Goal: Task Accomplishment & Management: Use online tool/utility

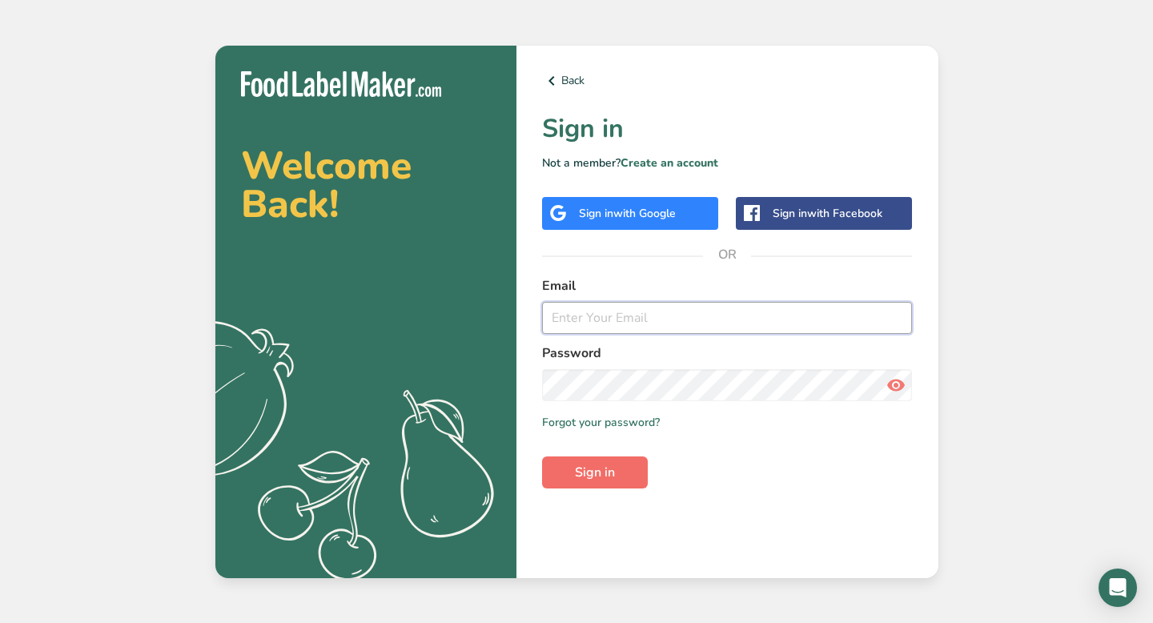
type input "[EMAIL_ADDRESS][DOMAIN_NAME]"
click at [613, 477] on span "Sign in" at bounding box center [595, 472] width 40 height 19
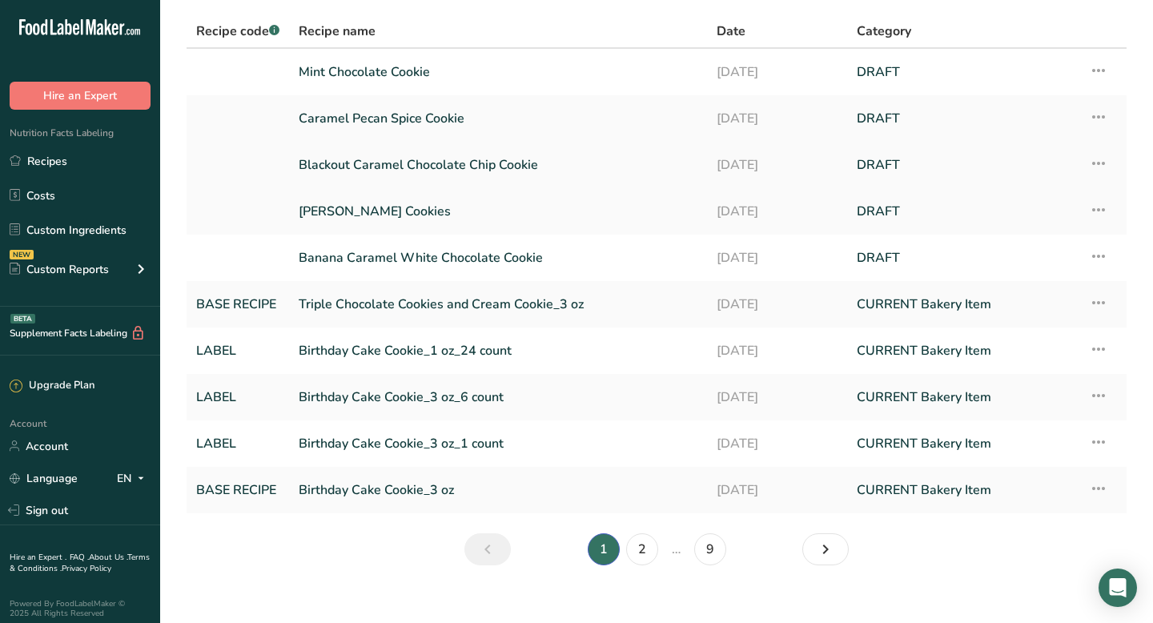
scroll to position [106, 0]
click at [640, 544] on link "2" at bounding box center [642, 547] width 32 height 32
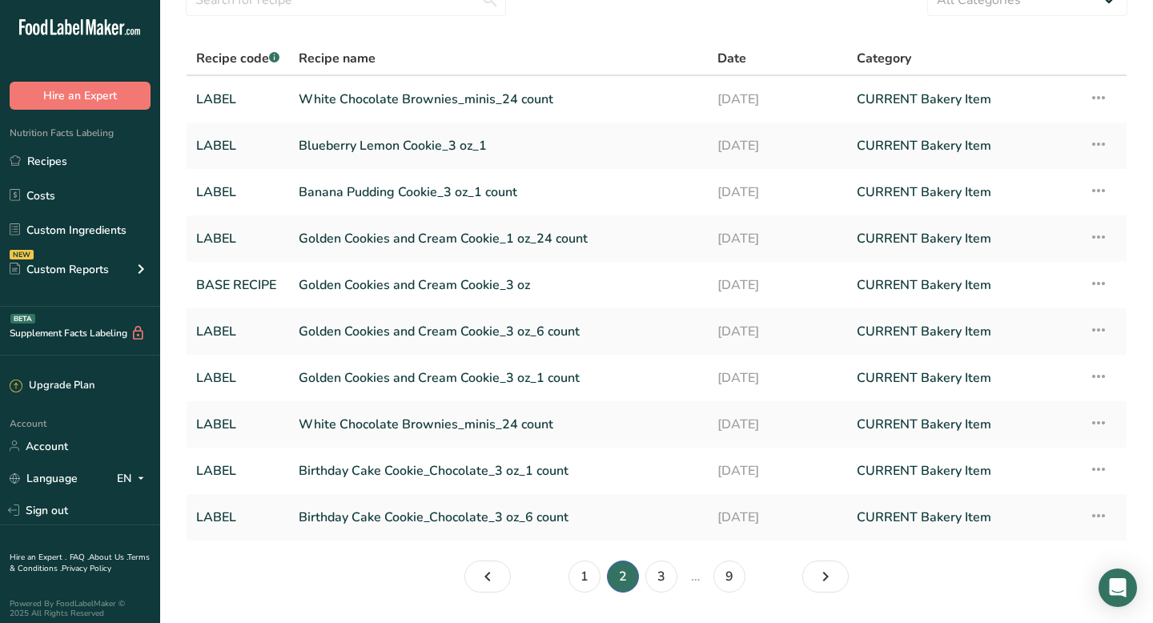
scroll to position [124, 0]
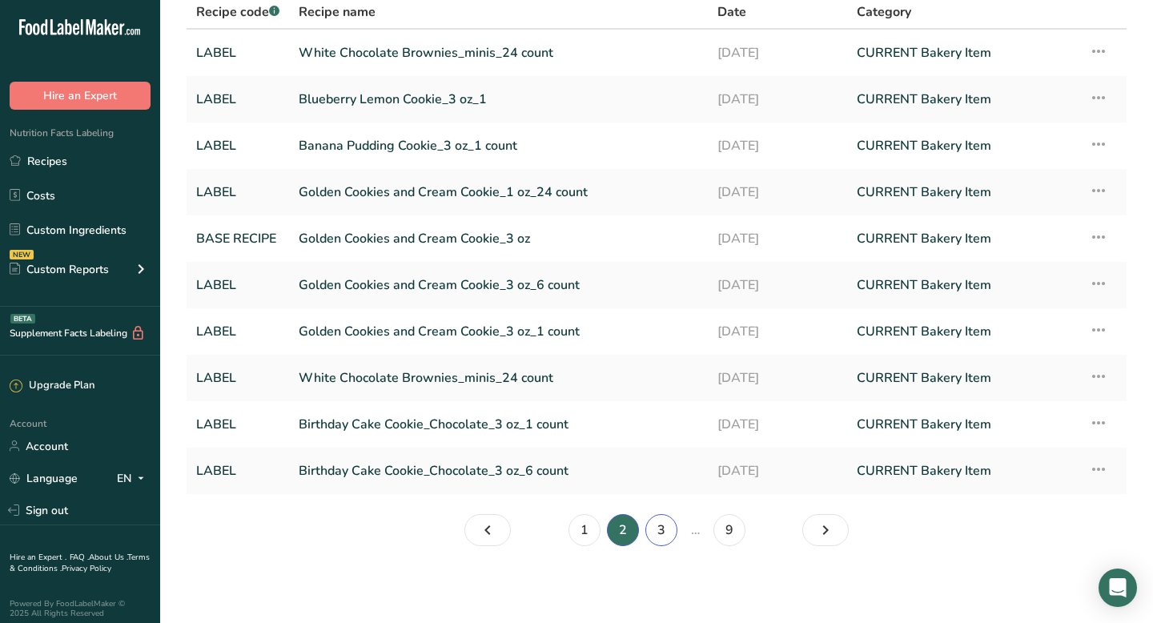
click at [662, 535] on link "3" at bounding box center [661, 530] width 32 height 32
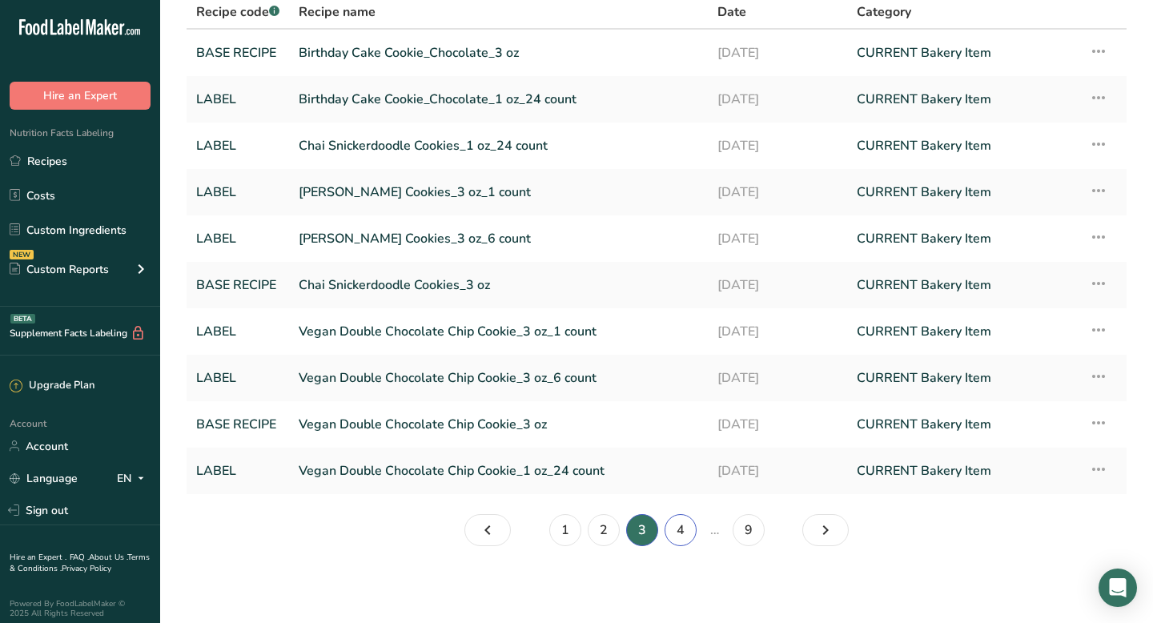
click at [688, 539] on link "4" at bounding box center [680, 530] width 32 height 32
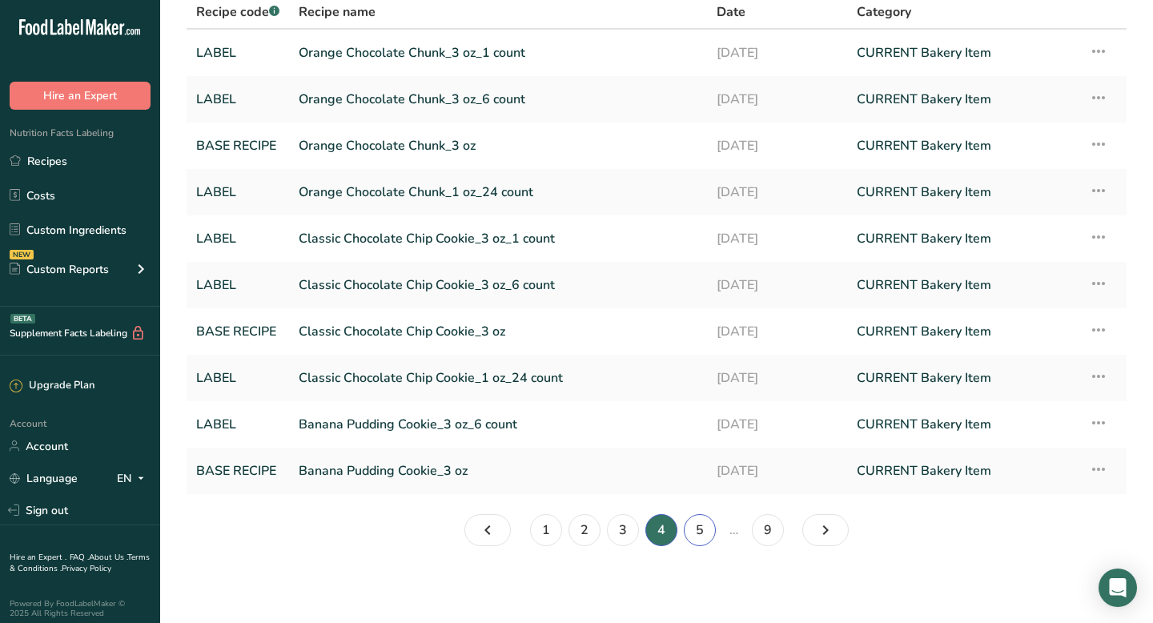
click at [704, 531] on link "5" at bounding box center [700, 530] width 32 height 32
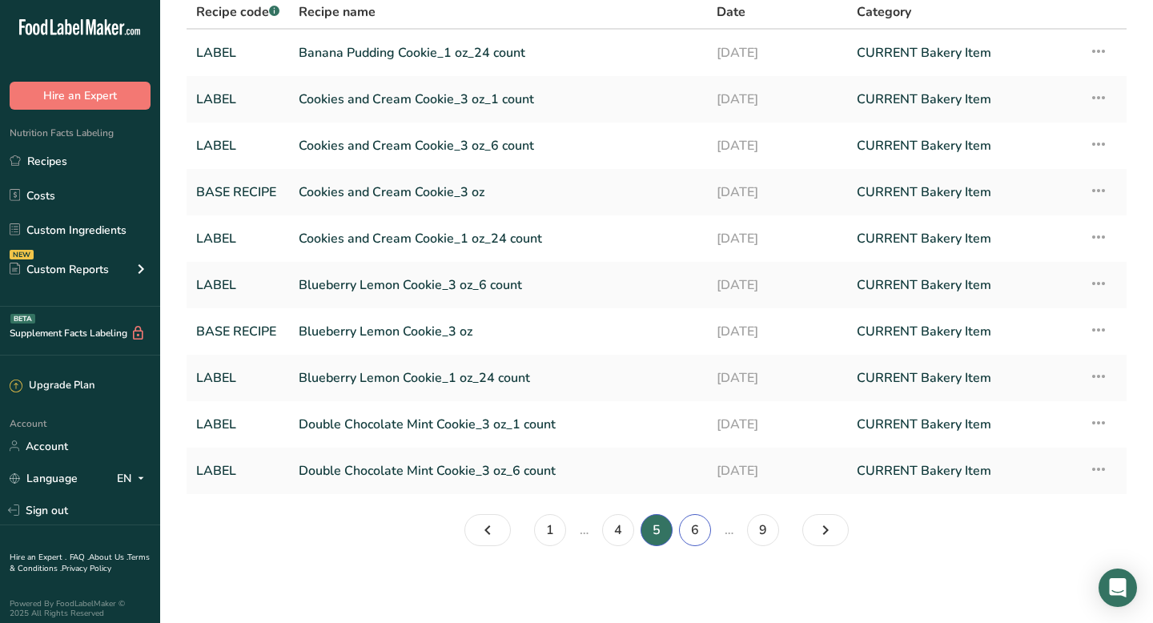
click at [700, 524] on link "6" at bounding box center [695, 530] width 32 height 32
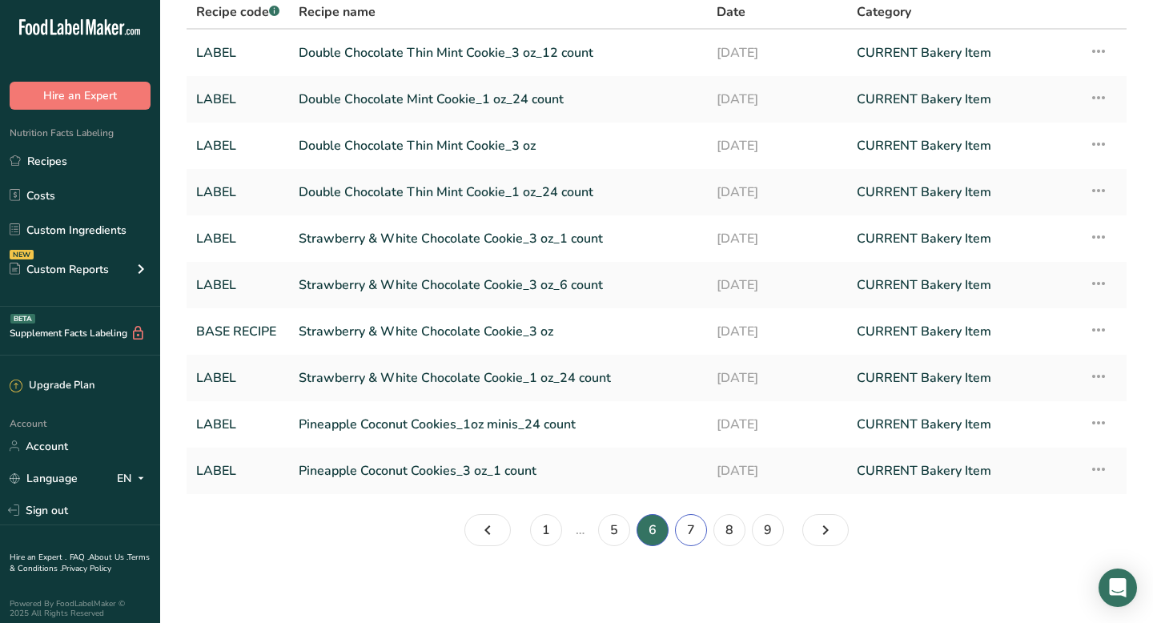
click at [687, 537] on link "7" at bounding box center [691, 530] width 32 height 32
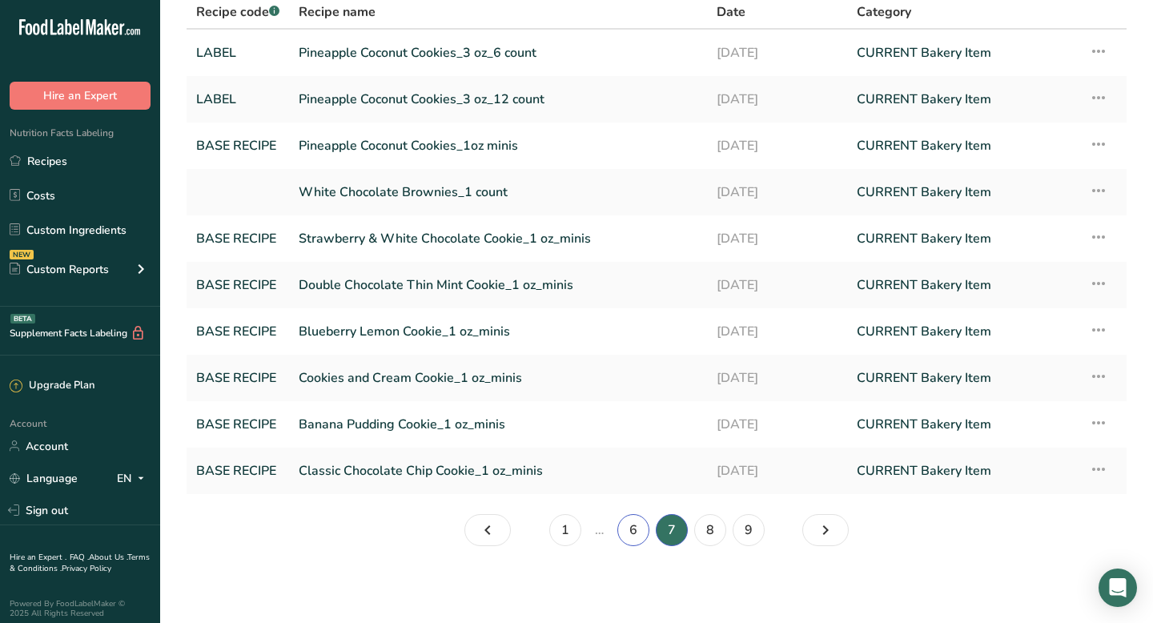
click at [633, 532] on link "6" at bounding box center [633, 530] width 32 height 32
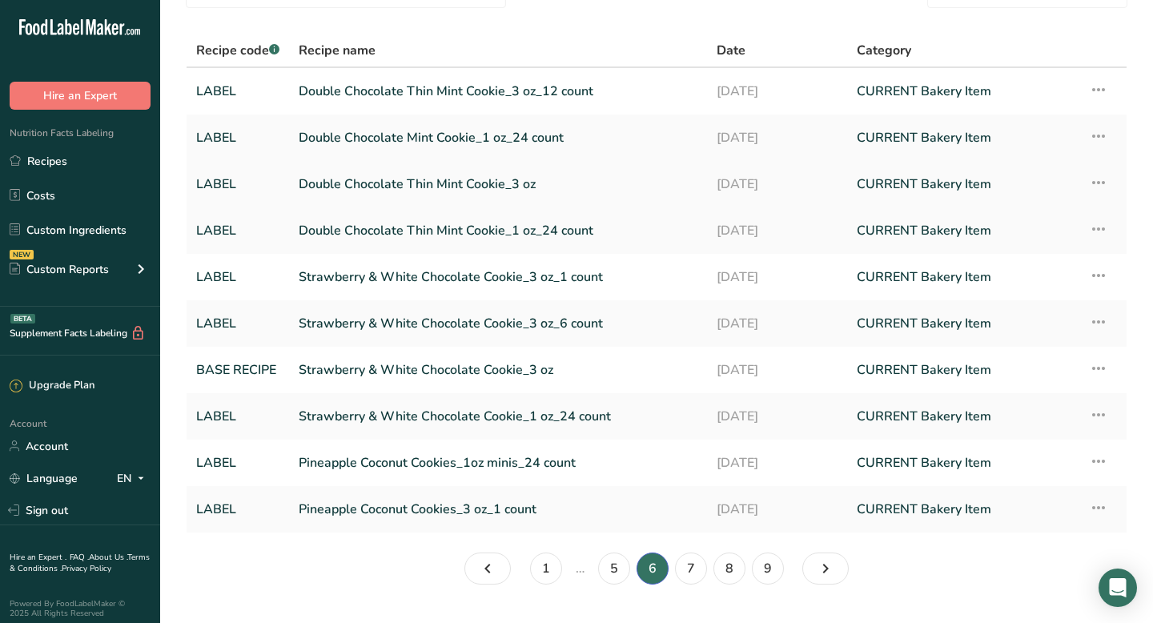
scroll to position [124, 0]
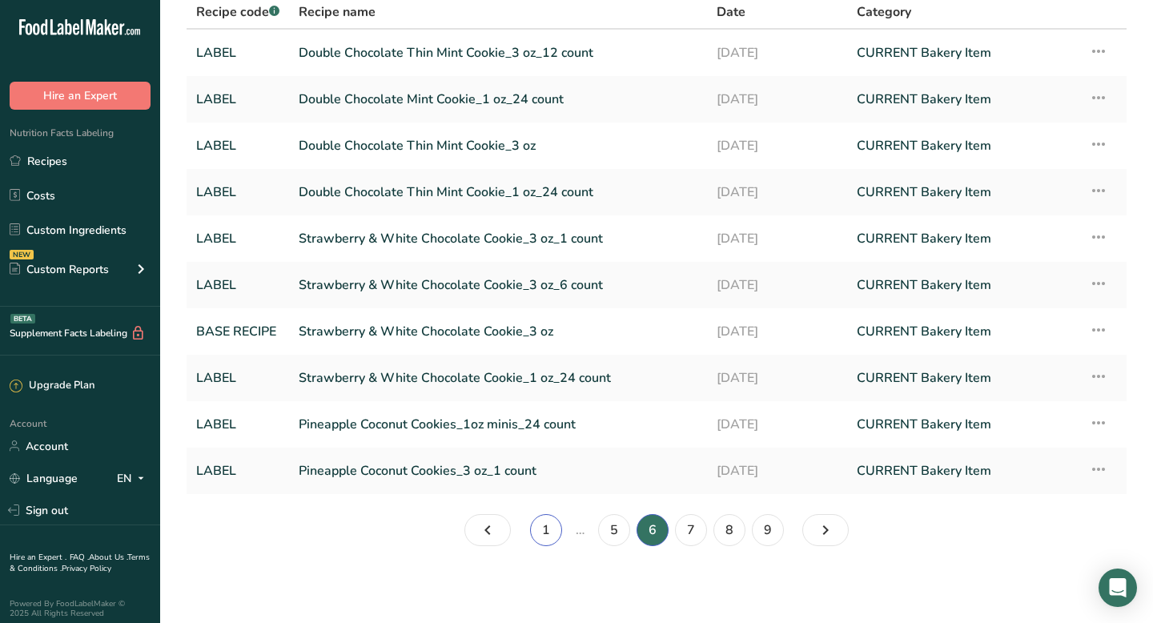
click at [537, 527] on link "1" at bounding box center [546, 530] width 32 height 32
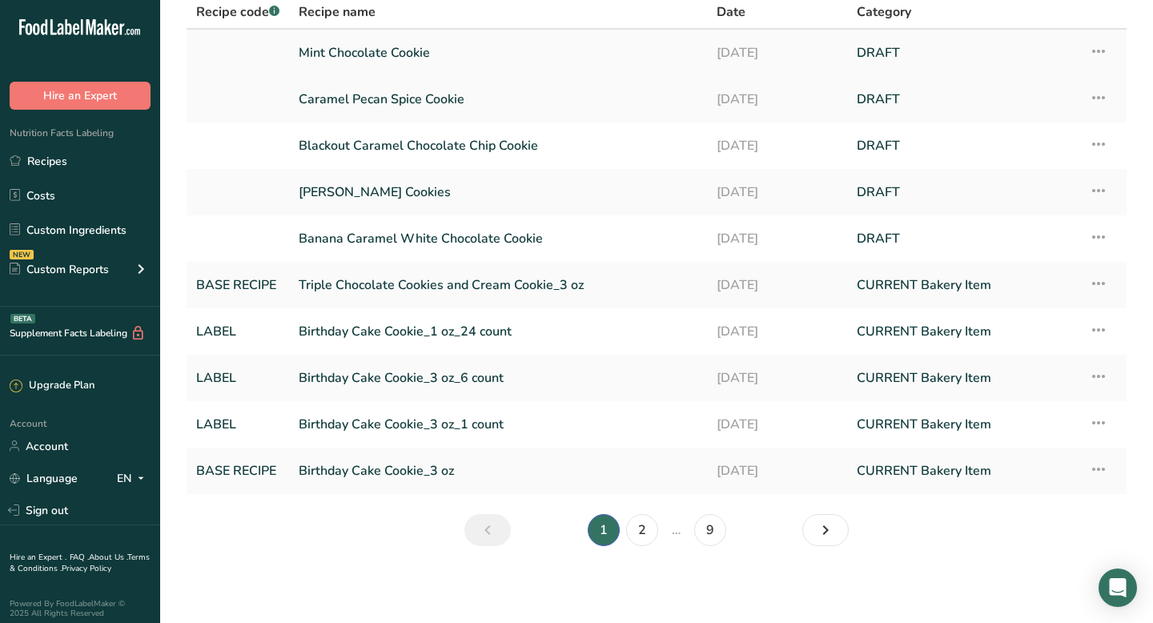
click at [356, 55] on link "Mint Chocolate Cookie" at bounding box center [498, 53] width 399 height 34
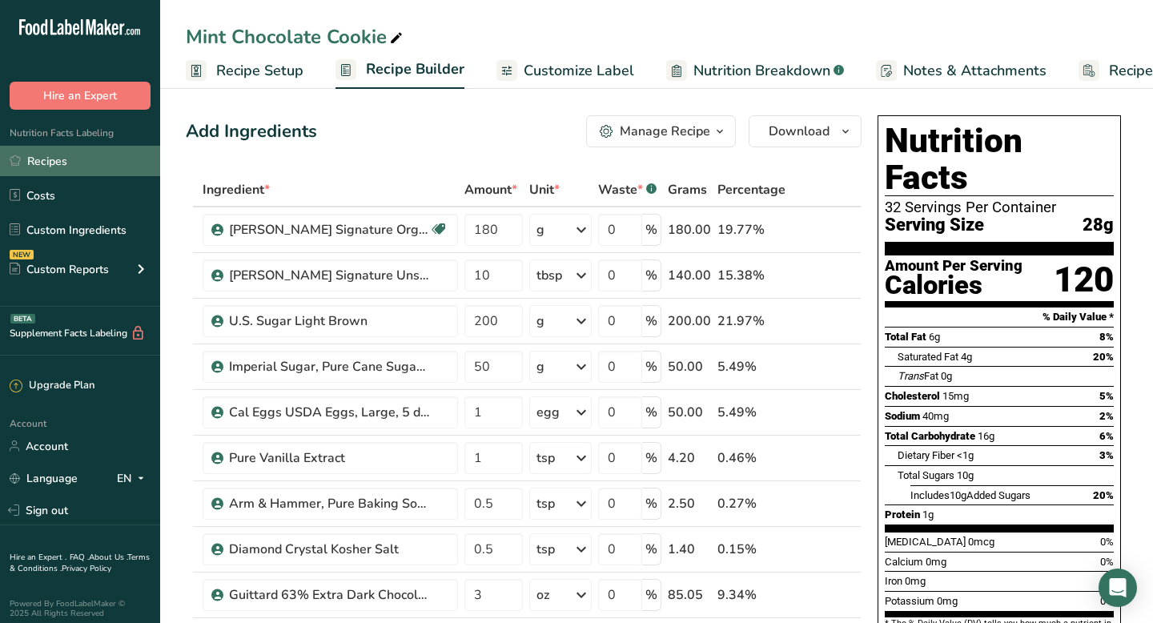
click at [48, 161] on link "Recipes" at bounding box center [80, 161] width 160 height 30
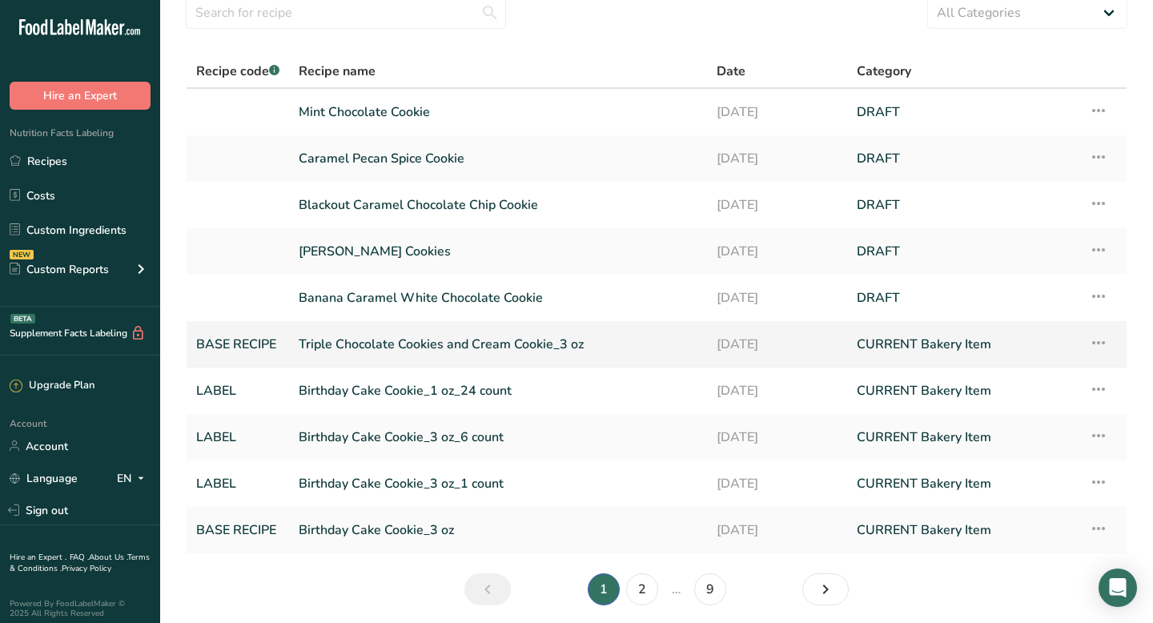
scroll to position [124, 0]
